Goal: Task Accomplishment & Management: Manage account settings

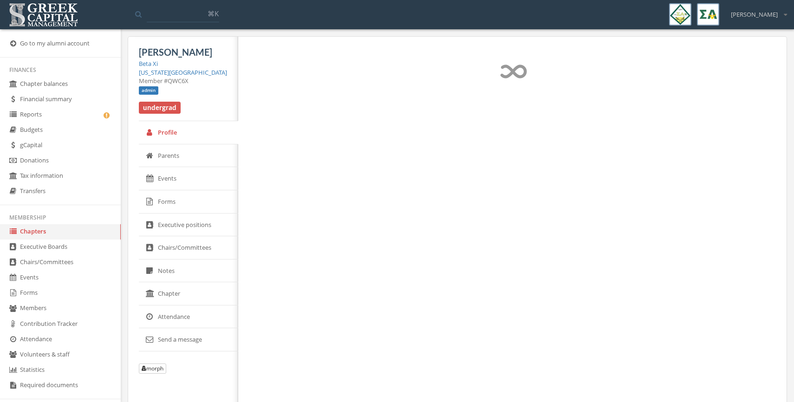
select select "******"
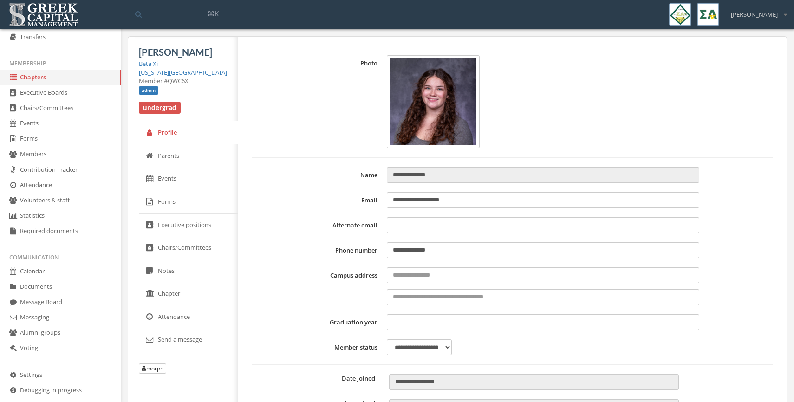
scroll to position [168, 0]
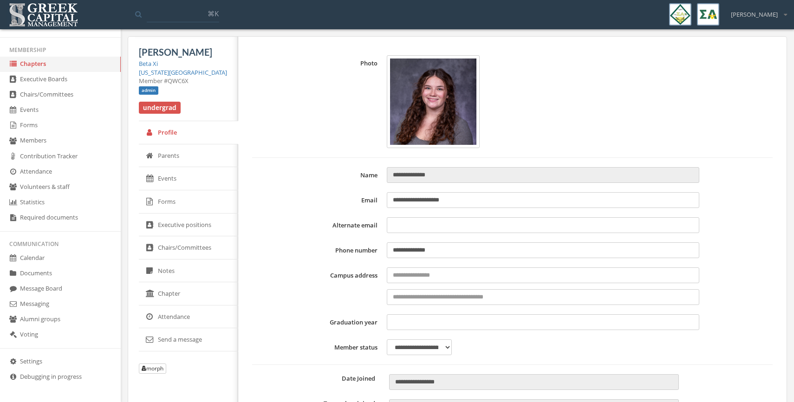
click at [40, 121] on link "Forms" at bounding box center [60, 125] width 121 height 15
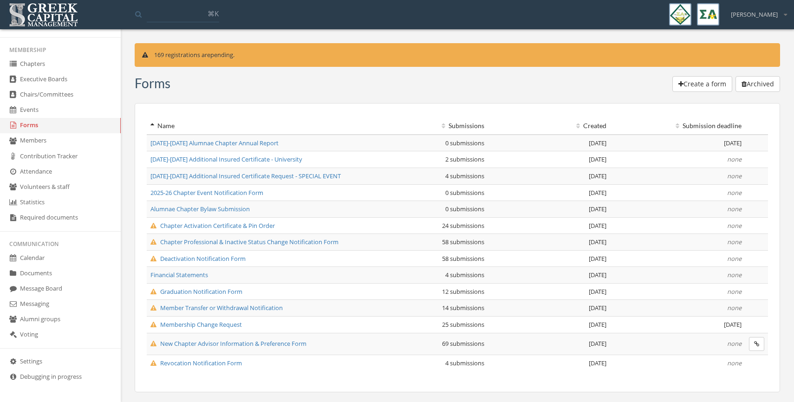
click at [28, 54] on li "Membership" at bounding box center [60, 49] width 121 height 13
click at [28, 65] on link "Chapters" at bounding box center [60, 64] width 121 height 15
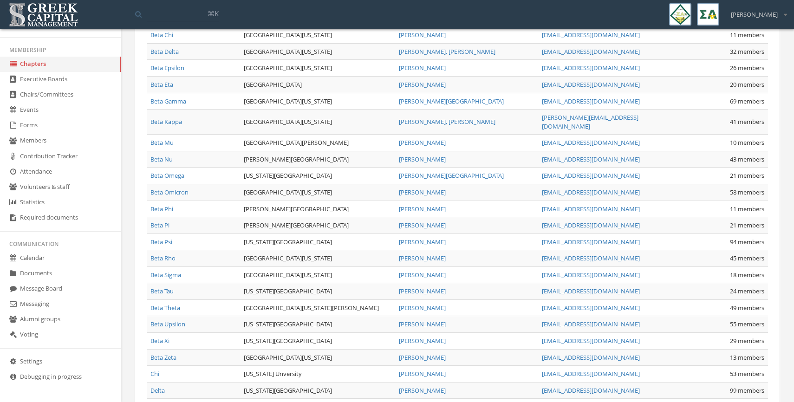
scroll to position [498, 0]
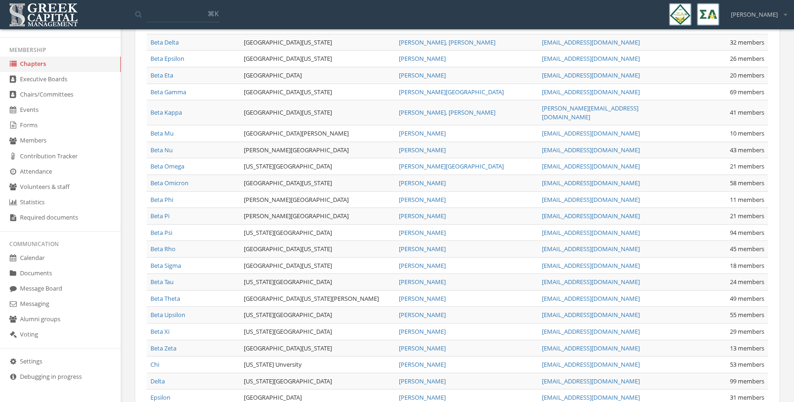
click at [160, 328] on link "Beta Xi" at bounding box center [160, 332] width 19 height 8
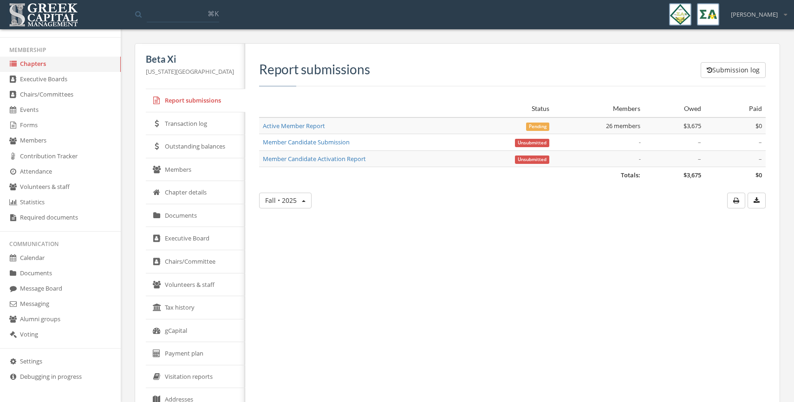
click at [169, 169] on link "Members" at bounding box center [195, 169] width 99 height 23
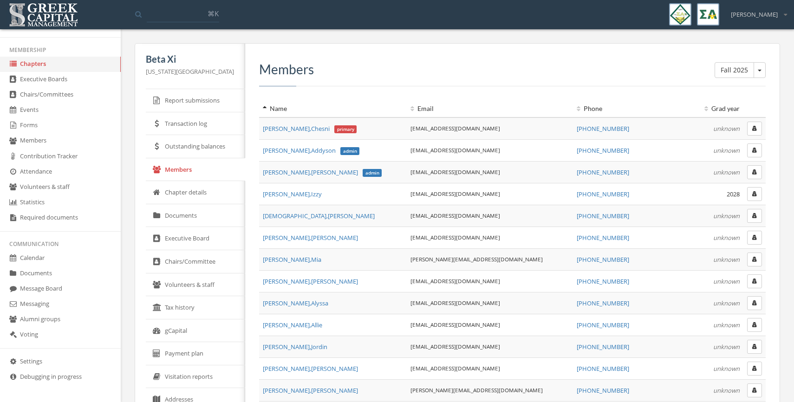
click at [189, 102] on link "Report submissions" at bounding box center [195, 100] width 99 height 23
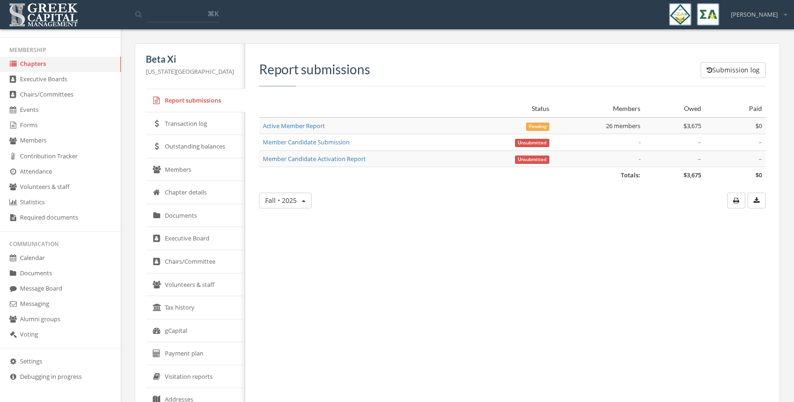
click at [285, 125] on link "Active Member Report" at bounding box center [294, 126] width 62 height 8
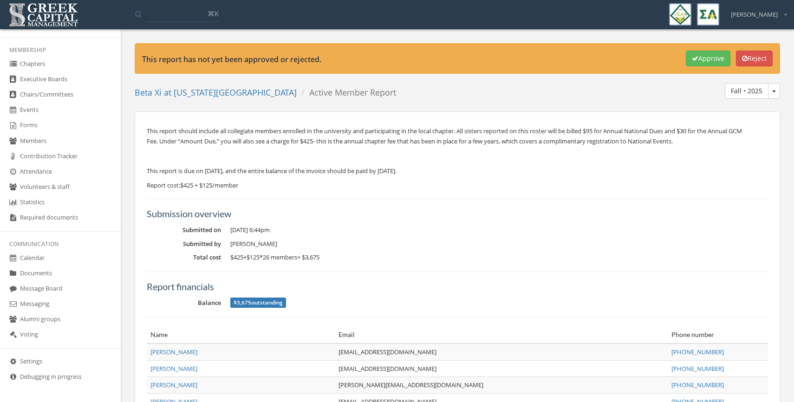
click at [754, 54] on button "Reject" at bounding box center [754, 59] width 37 height 16
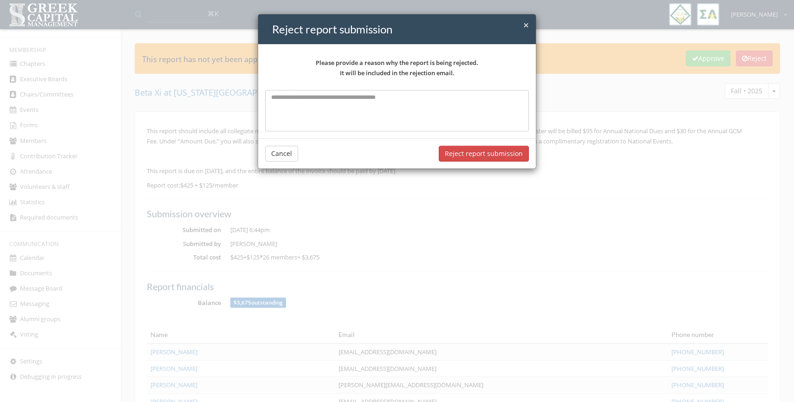
click at [363, 93] on textarea at bounding box center [397, 110] width 264 height 41
type textarea "*"
type textarea "**********"
click at [467, 157] on button "Reject report submission" at bounding box center [484, 154] width 90 height 16
